Goal: Task Accomplishment & Management: Manage account settings

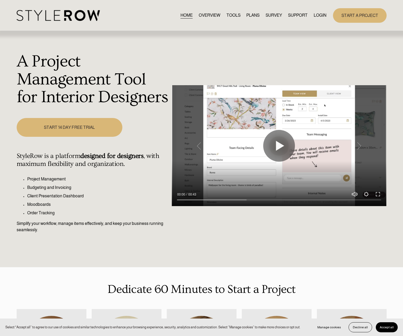
click at [314, 16] on link "LOGIN" at bounding box center [320, 15] width 13 height 7
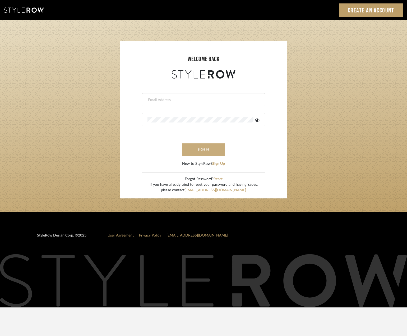
type input "emma@studiodb.com"
click at [206, 149] on button "sign in" at bounding box center [204, 149] width 42 height 12
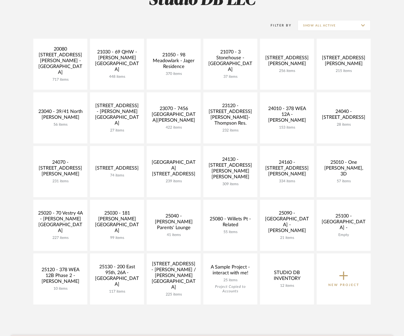
scroll to position [106, 0]
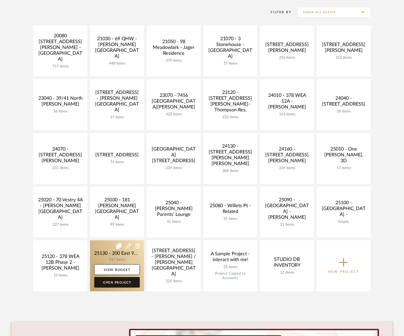
click at [127, 284] on link "Open Project" at bounding box center [117, 282] width 46 height 11
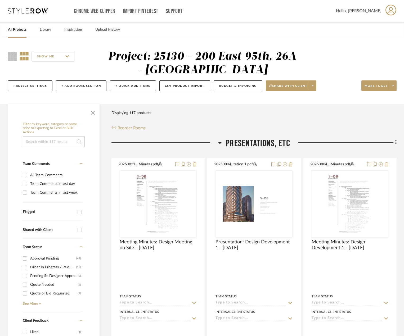
click at [390, 11] on icon at bounding box center [390, 9] width 11 height 11
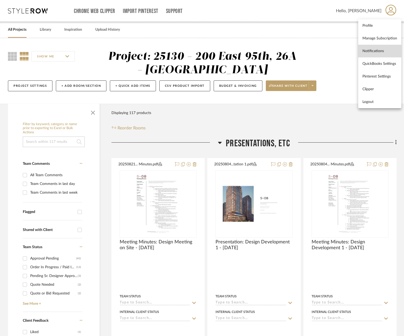
click at [382, 49] on span "Notifications" at bounding box center [379, 51] width 35 height 4
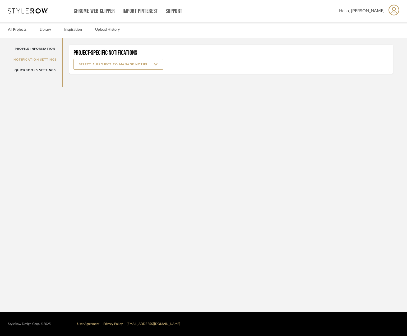
click at [108, 59] on mat-card "Project-Specific Notifications" at bounding box center [231, 59] width 324 height 29
click at [109, 65] on input at bounding box center [119, 64] width 90 height 11
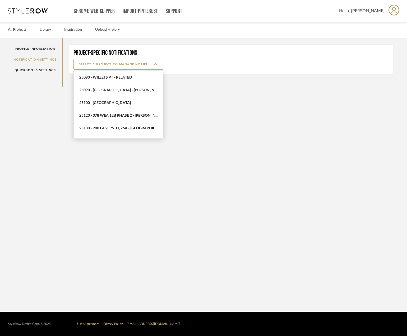
scroll to position [301, 0]
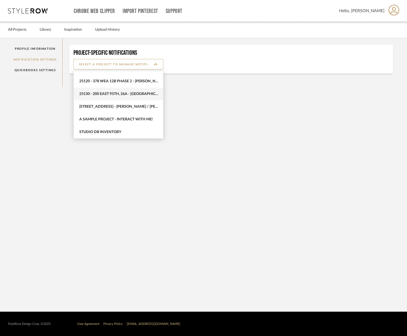
click at [124, 96] on span "25130 - 200 East 95th, 26A - Kosheleva" at bounding box center [119, 94] width 80 height 4
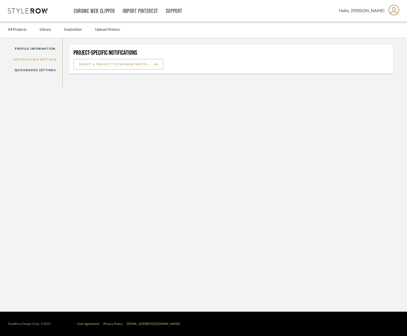
type input "25130 - 200 East 95th, 26A - Kosheleva"
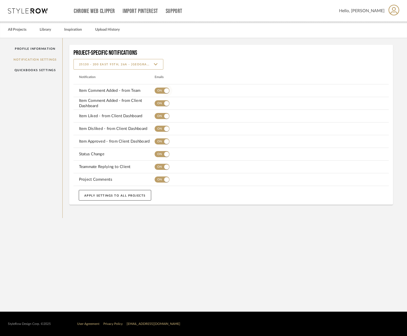
click at [165, 90] on span "button" at bounding box center [166, 90] width 5 height 5
click at [165, 101] on span "button" at bounding box center [166, 103] width 5 height 5
click at [166, 115] on span "button" at bounding box center [166, 116] width 5 height 5
click at [166, 127] on span "button" at bounding box center [166, 128] width 5 height 5
click at [165, 138] on span "button" at bounding box center [167, 142] width 12 height 12
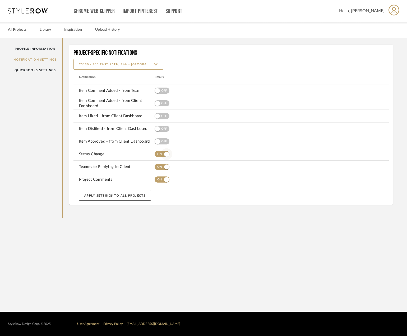
click at [165, 154] on span "button" at bounding box center [166, 154] width 5 height 5
click at [165, 167] on span "button" at bounding box center [166, 166] width 5 height 5
click at [165, 185] on span "button" at bounding box center [167, 180] width 12 height 12
